Goal: Navigation & Orientation: Find specific page/section

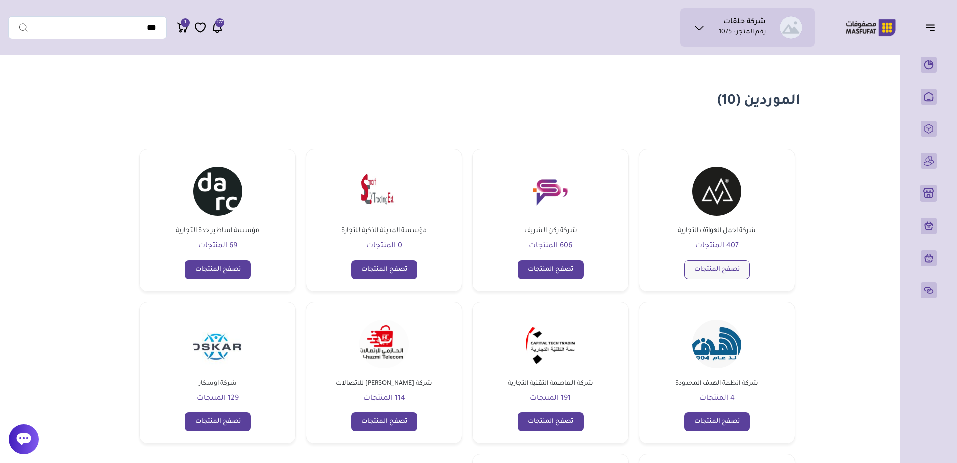
click at [737, 269] on link "تصفح المنتجات" at bounding box center [717, 269] width 66 height 19
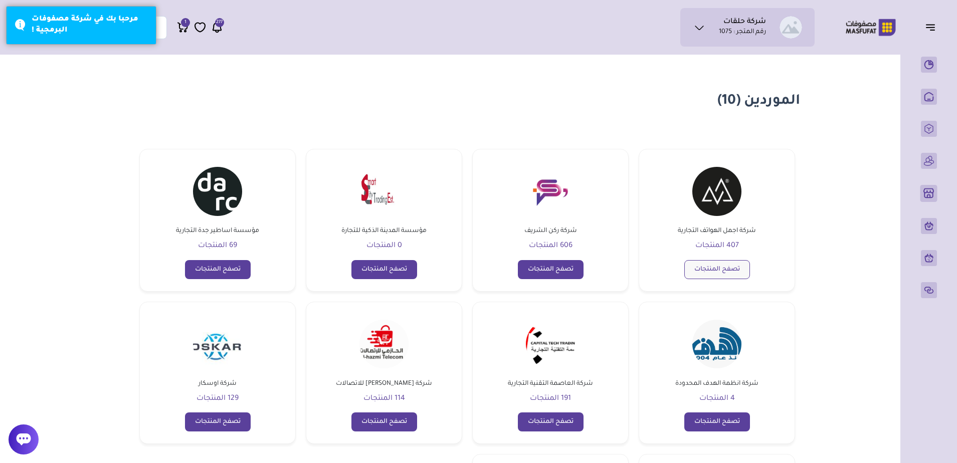
click at [708, 277] on link "تصفح المنتجات" at bounding box center [717, 269] width 66 height 19
click at [51, 30] on div "مرحبا بك في شركة مصفوفات البرمجية !" at bounding box center [90, 25] width 117 height 23
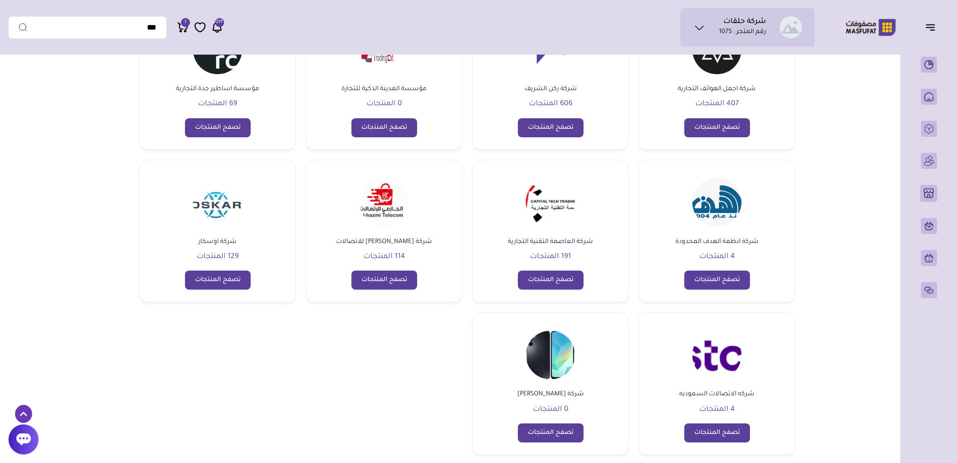
scroll to position [360, 0]
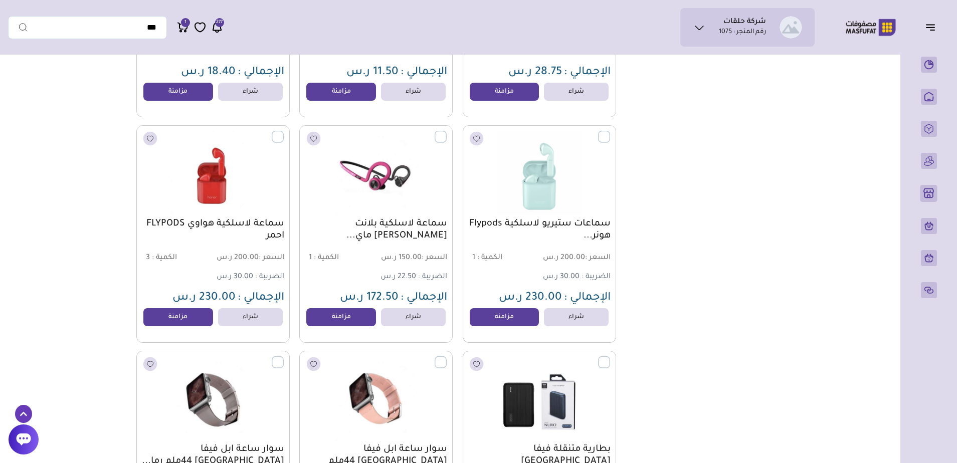
scroll to position [4616, 0]
